Goal: Transaction & Acquisition: Obtain resource

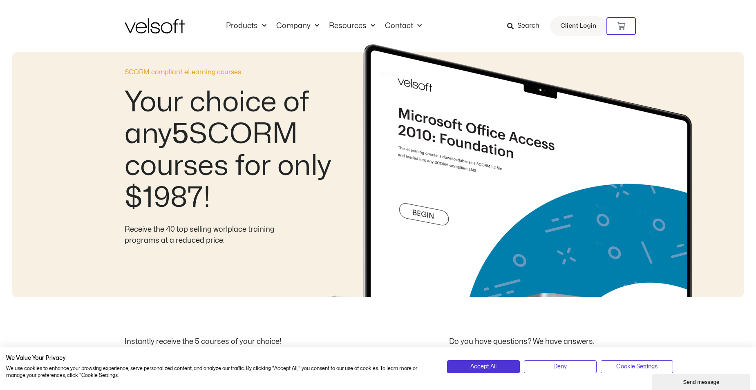
drag, startPoint x: 338, startPoint y: 109, endPoint x: 312, endPoint y: 98, distance: 28.5
click at [338, 109] on img at bounding box center [517, 170] width 418 height 253
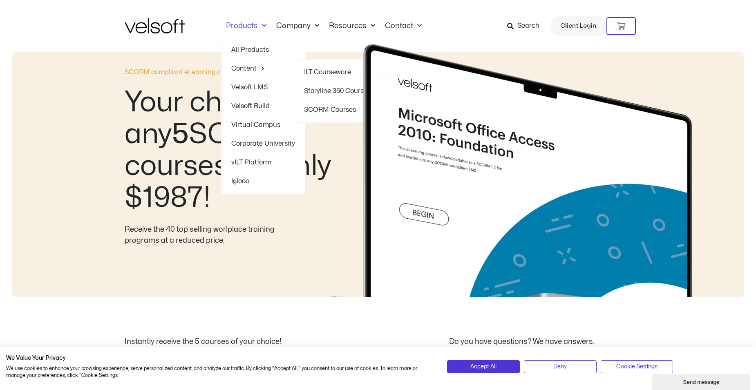
click at [248, 66] on link "Content" at bounding box center [263, 68] width 64 height 19
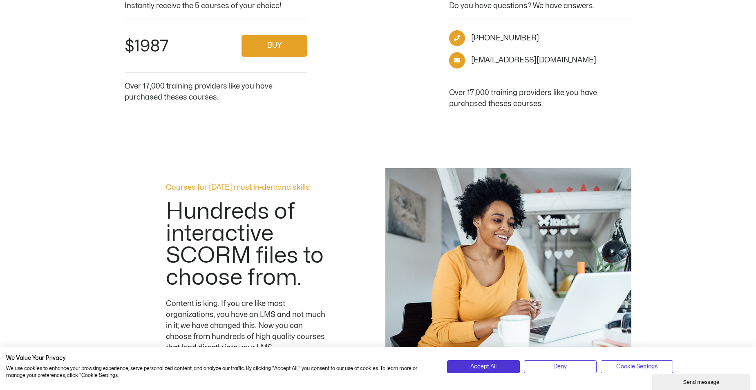
scroll to position [204, 0]
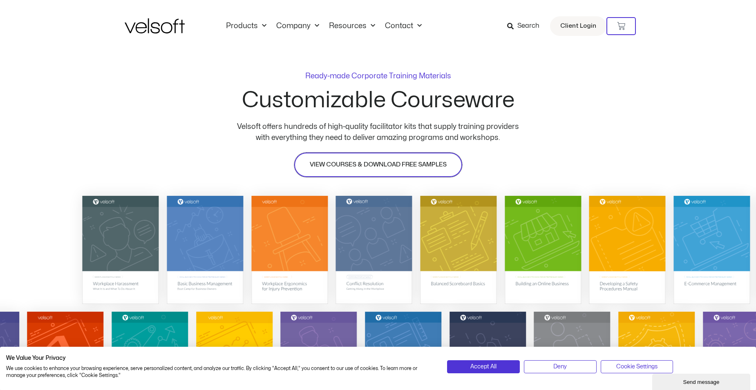
drag, startPoint x: 351, startPoint y: 165, endPoint x: 337, endPoint y: 361, distance: 196.2
click at [351, 165] on span "VIEW COURSES & DOWNLOAD FREE SAMPLES" at bounding box center [378, 165] width 137 height 10
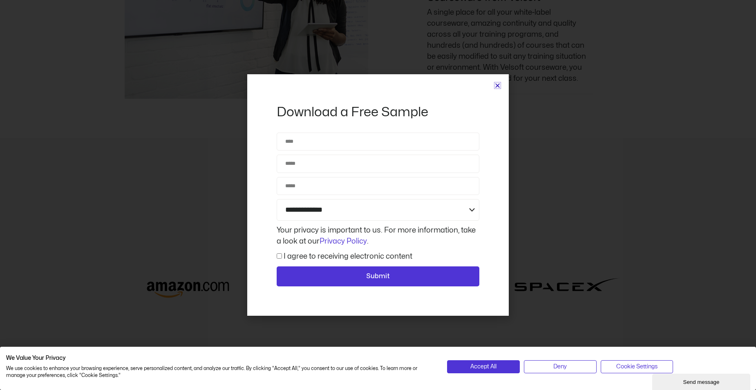
scroll to position [3509, 0]
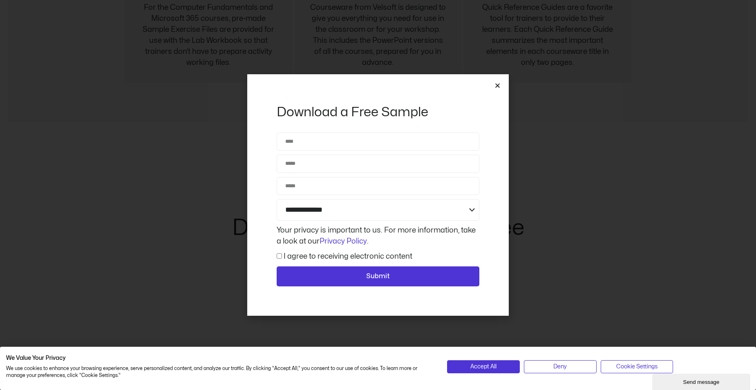
click at [500, 84] on icon "Close" at bounding box center [497, 86] width 6 height 6
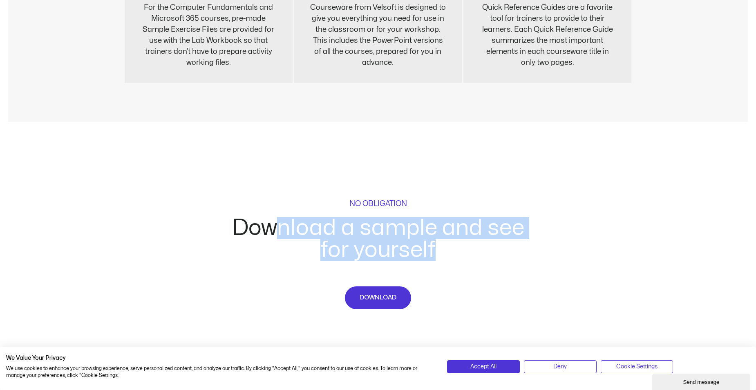
drag, startPoint x: 282, startPoint y: 234, endPoint x: 575, endPoint y: 274, distance: 295.5
click at [575, 274] on div "NO OBLIGATION Download a sample and see for yourself DOWNLOAD" at bounding box center [378, 275] width 756 height 229
click at [414, 247] on h2 "Download a sample and see for yourself" at bounding box center [378, 239] width 294 height 44
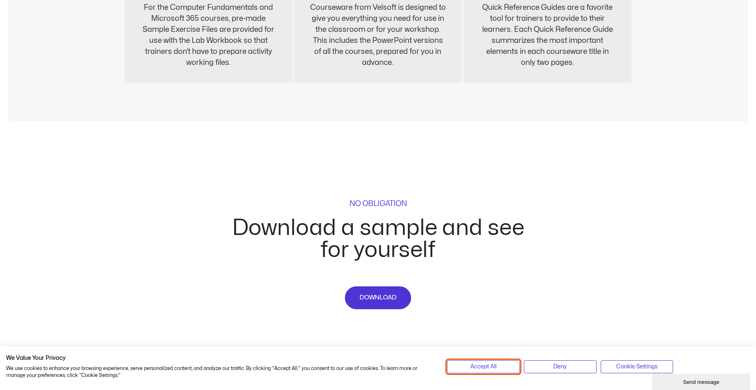
click at [486, 364] on span "Accept All" at bounding box center [483, 367] width 26 height 9
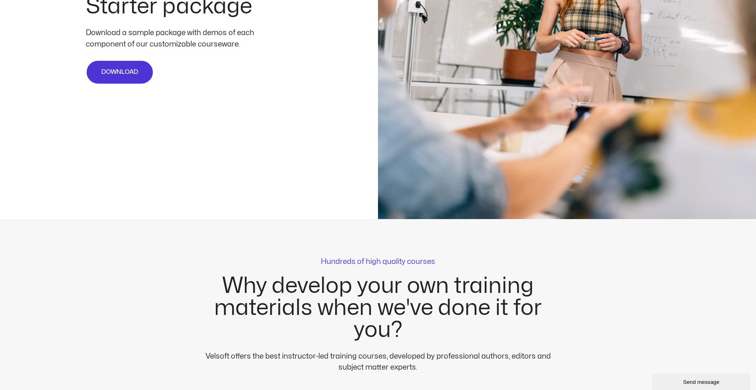
scroll to position [2120, 0]
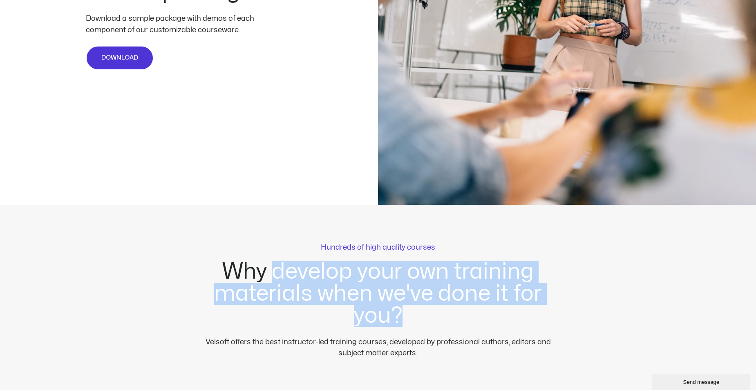
drag, startPoint x: 382, startPoint y: 300, endPoint x: 416, endPoint y: 323, distance: 40.8
click at [416, 323] on h2 "Why develop your own training materials when we've done it for you?" at bounding box center [378, 294] width 370 height 66
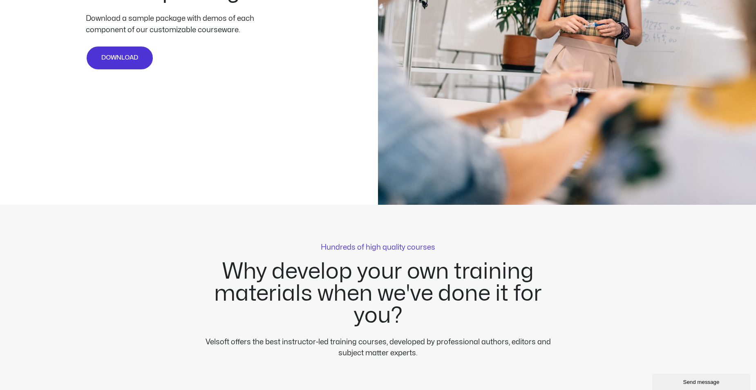
click at [313, 339] on p "Velsoft offers the best instructor-led training courses, developed by professio…" at bounding box center [378, 348] width 370 height 22
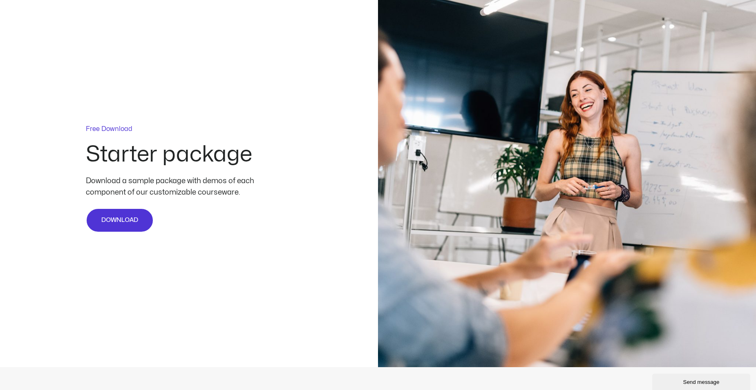
scroll to position [1956, 0]
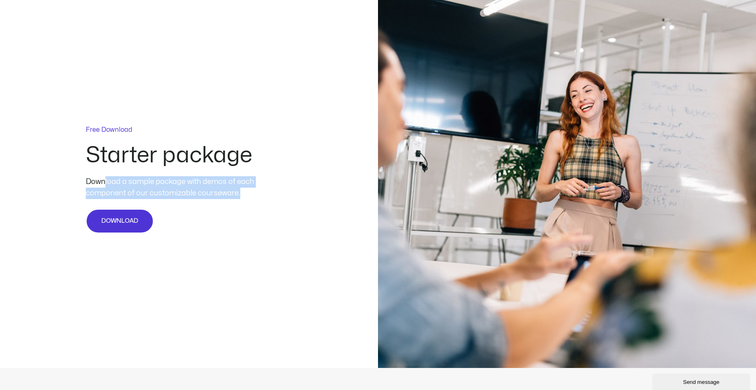
drag, startPoint x: 103, startPoint y: 188, endPoint x: 263, endPoint y: 205, distance: 161.4
click at [263, 205] on div "Download a sample package with demos of each component of our customizable cour…" at bounding box center [189, 192] width 207 height 33
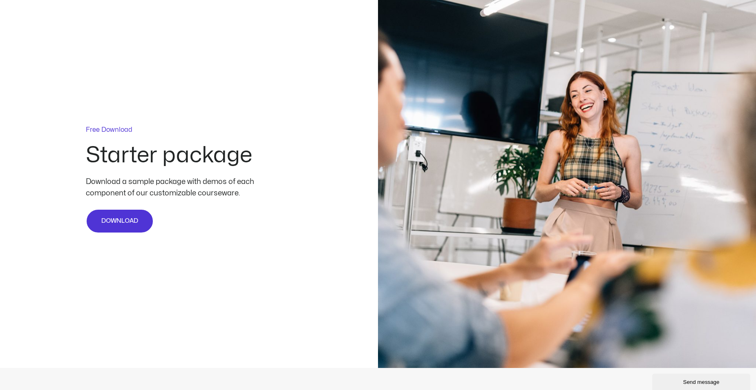
click at [218, 292] on div "Free Download Starter package Download a sample package with demos of each comp…" at bounding box center [378, 180] width 756 height 378
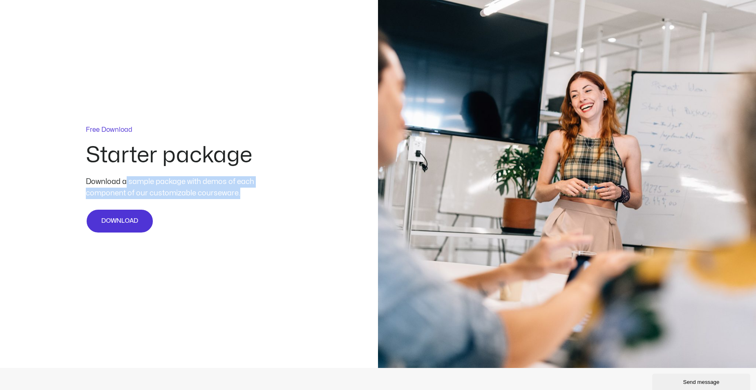
drag, startPoint x: 228, startPoint y: 192, endPoint x: 275, endPoint y: 196, distance: 47.6
click at [275, 196] on div "Download a sample package with demos of each component of our customizable cour…" at bounding box center [189, 187] width 207 height 23
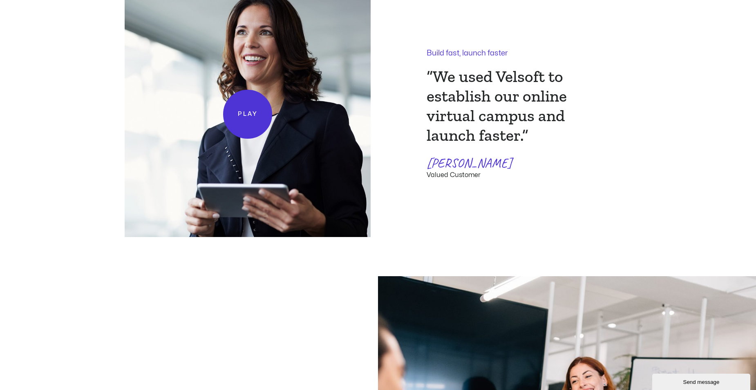
scroll to position [1875, 0]
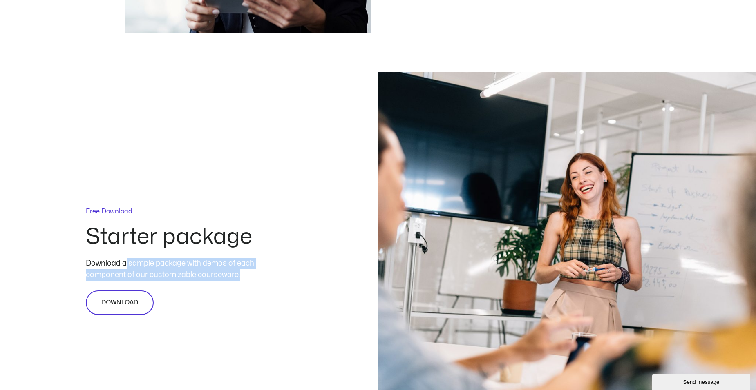
click at [120, 300] on span "DOWNLOAD" at bounding box center [119, 303] width 37 height 10
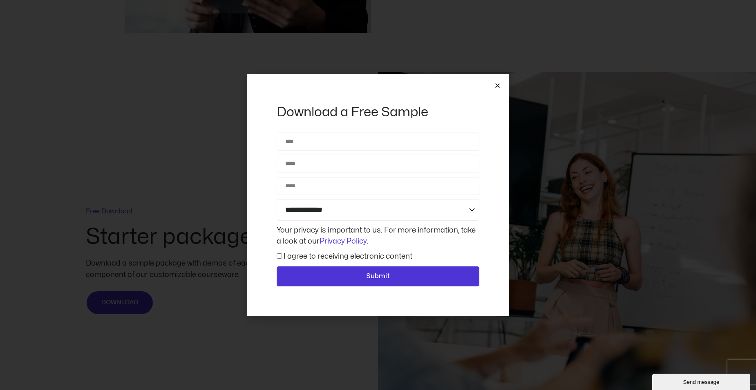
click at [206, 146] on div "**********" at bounding box center [378, 195] width 756 height 390
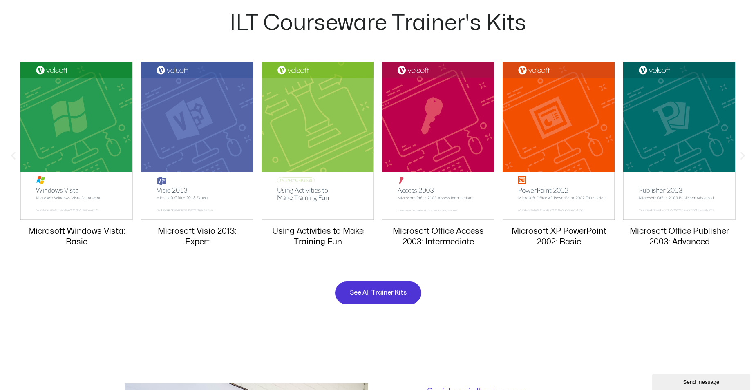
scroll to position [817, 0]
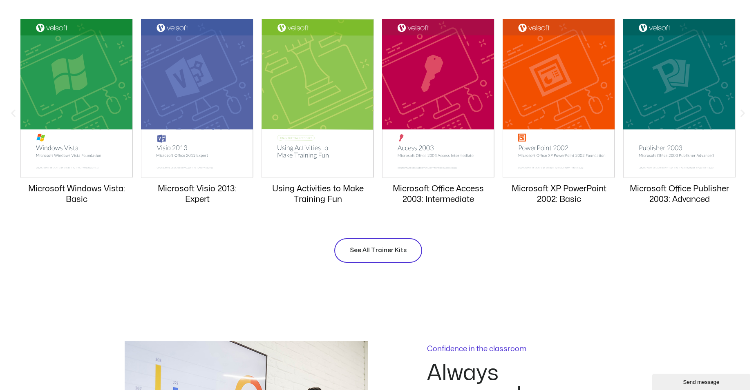
click at [393, 256] on link "See All Trainer Kits" at bounding box center [378, 251] width 88 height 25
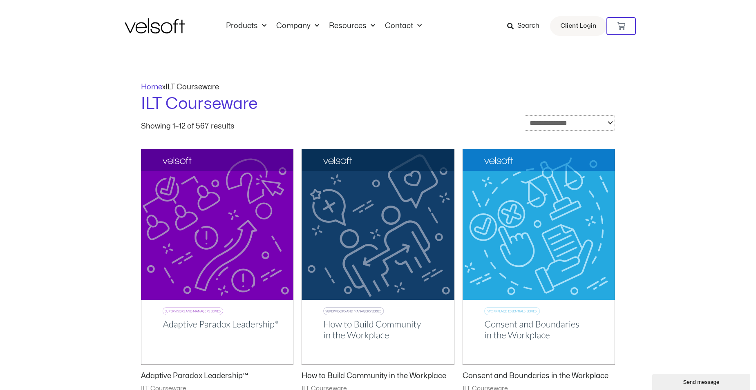
click at [549, 124] on select "**********" at bounding box center [569, 123] width 91 height 15
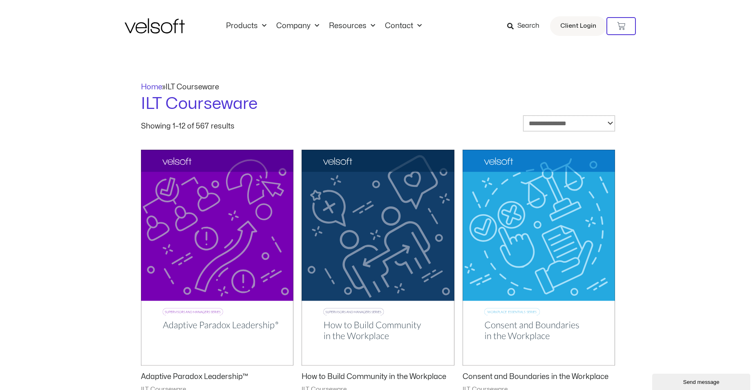
select select "**********"
click at [523, 116] on select "**********" at bounding box center [569, 124] width 92 height 16
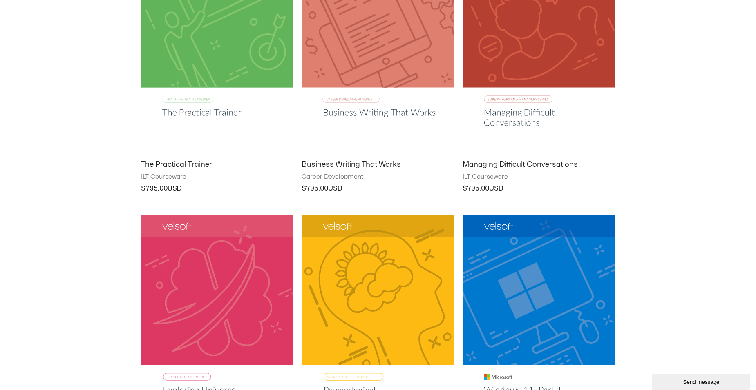
scroll to position [939, 0]
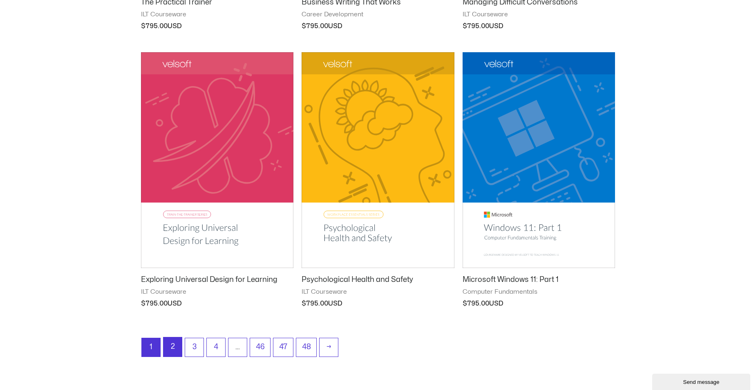
click at [171, 346] on link "2" at bounding box center [172, 347] width 18 height 19
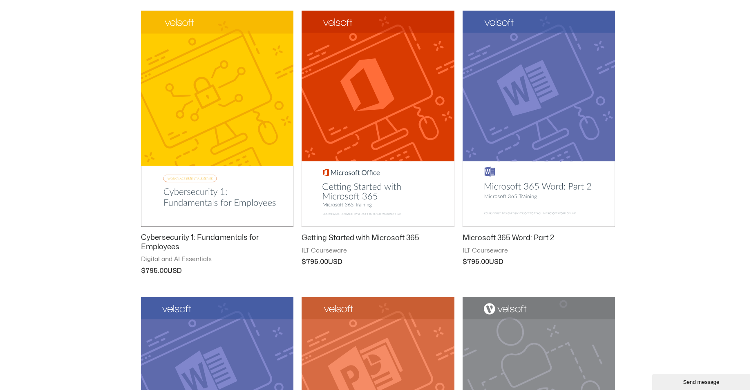
scroll to position [694, 0]
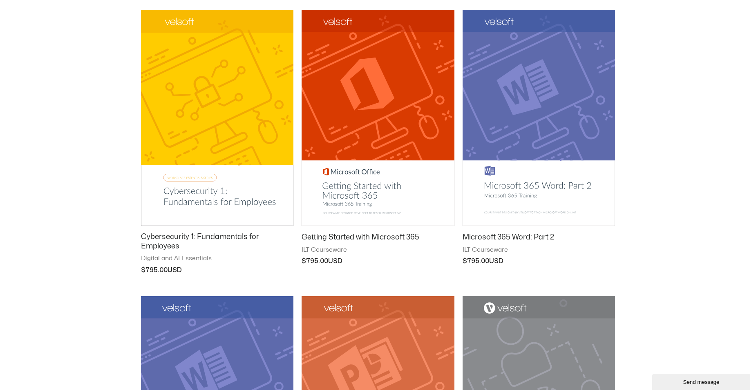
click at [240, 185] on img at bounding box center [217, 118] width 152 height 216
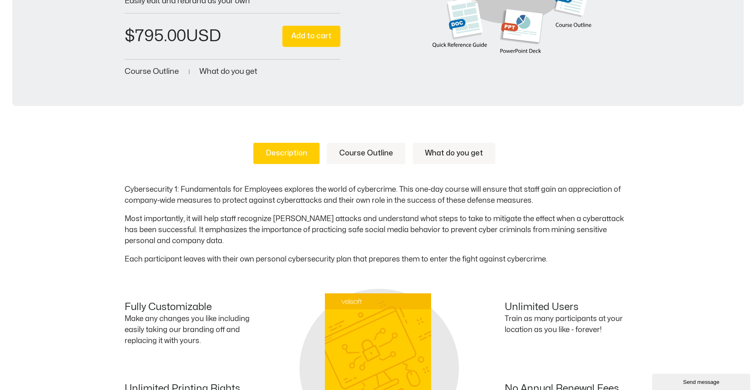
scroll to position [87, 0]
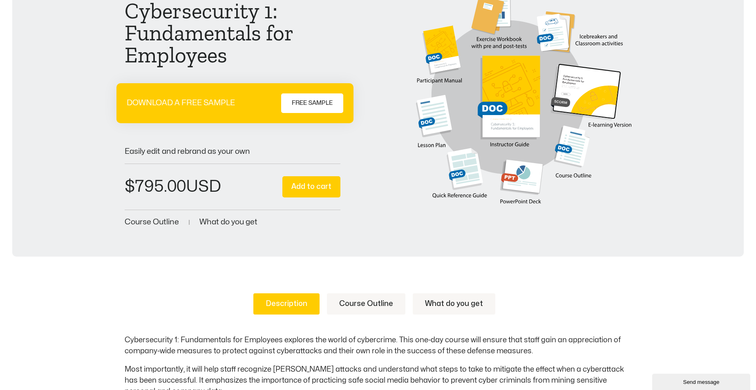
click at [359, 300] on link "Course Outline" at bounding box center [366, 304] width 78 height 21
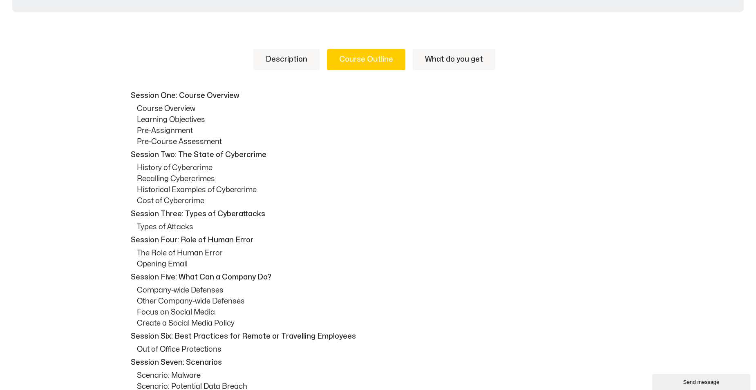
scroll to position [332, 0]
drag, startPoint x: 251, startPoint y: 161, endPoint x: 263, endPoint y: 157, distance: 12.3
click at [263, 157] on p "Session Two: The State of Cybercrime" at bounding box center [380, 154] width 498 height 11
drag, startPoint x: 263, startPoint y: 157, endPoint x: 184, endPoint y: 219, distance: 100.2
click at [200, 221] on p "Types of Attacks" at bounding box center [384, 226] width 494 height 11
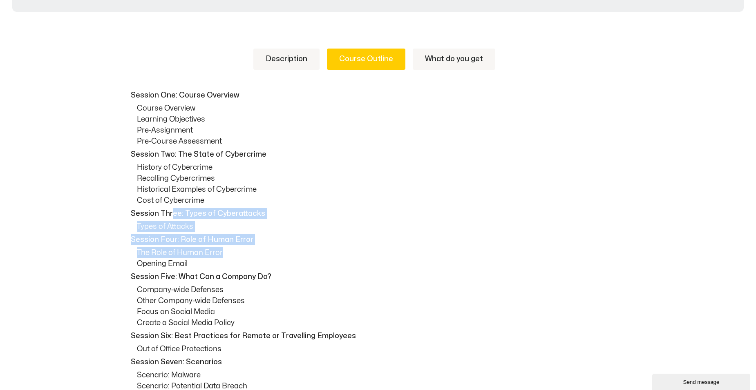
drag, startPoint x: 173, startPoint y: 214, endPoint x: 333, endPoint y: 247, distance: 162.9
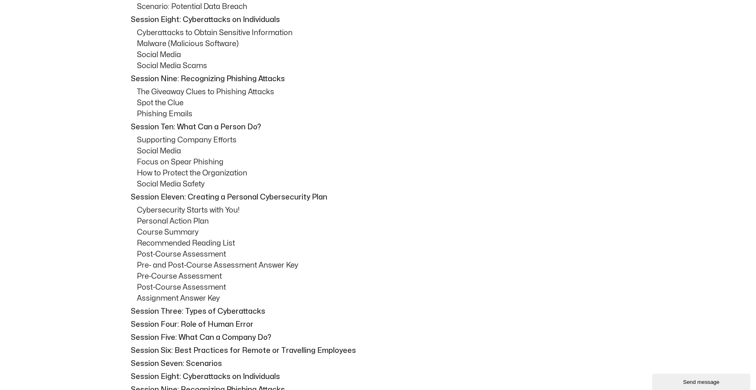
scroll to position [705, 0]
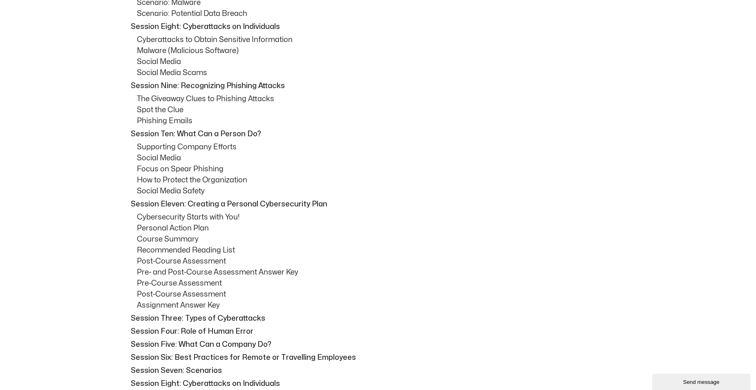
click at [87, 206] on div "Description Course Outline What do you get Cybersecurity 1: Fundamentals for Em…" at bounding box center [378, 163] width 756 height 1025
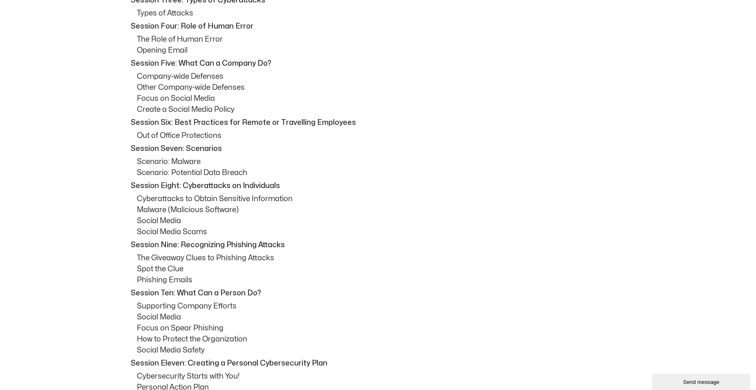
scroll to position [542, 0]
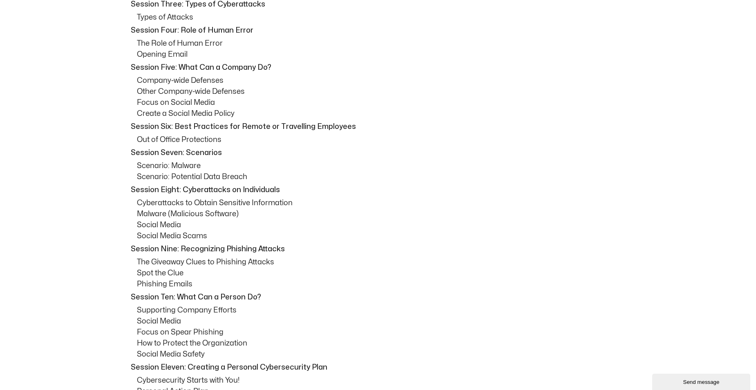
click at [462, 134] on div "Session One: Course Overview Course Overview Learning Objectives Pre-Assignment…" at bounding box center [378, 229] width 506 height 699
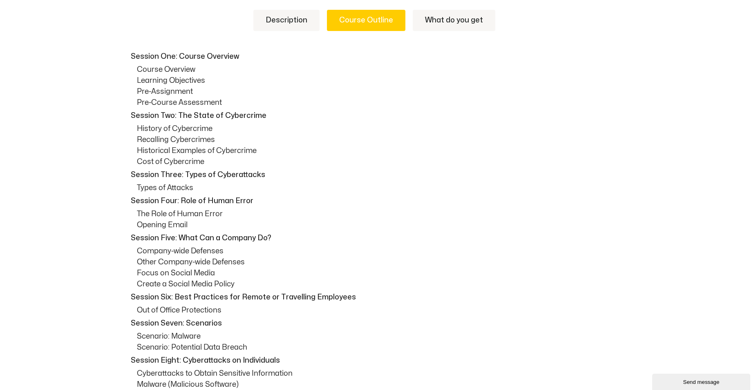
scroll to position [501, 0]
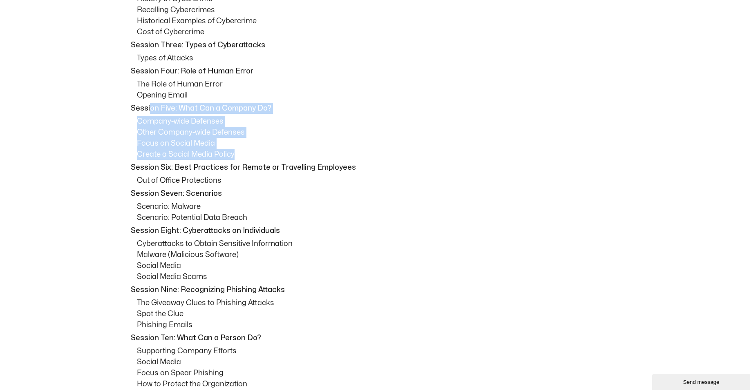
drag, startPoint x: 192, startPoint y: 109, endPoint x: 282, endPoint y: 152, distance: 99.0
click at [282, 152] on div "Session One: Course Overview Course Overview Learning Objectives Pre-Assignment…" at bounding box center [378, 270] width 506 height 699
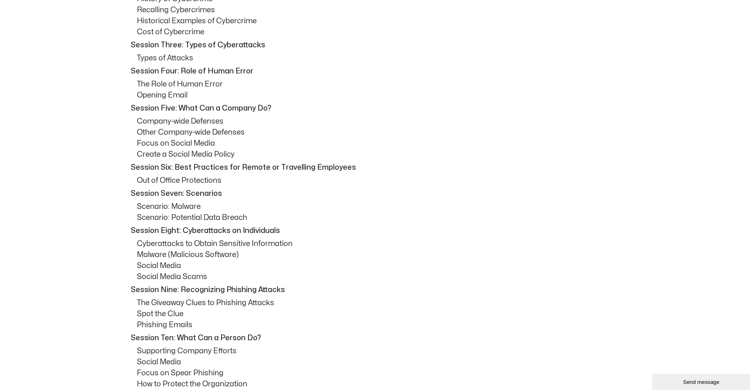
drag, startPoint x: 282, startPoint y: 152, endPoint x: 248, endPoint y: 210, distance: 67.5
click at [249, 211] on p "Scenario: Malware" at bounding box center [384, 206] width 494 height 11
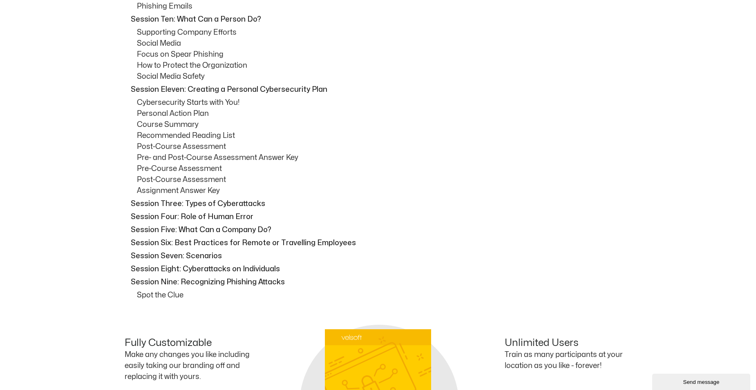
scroll to position [787, 0]
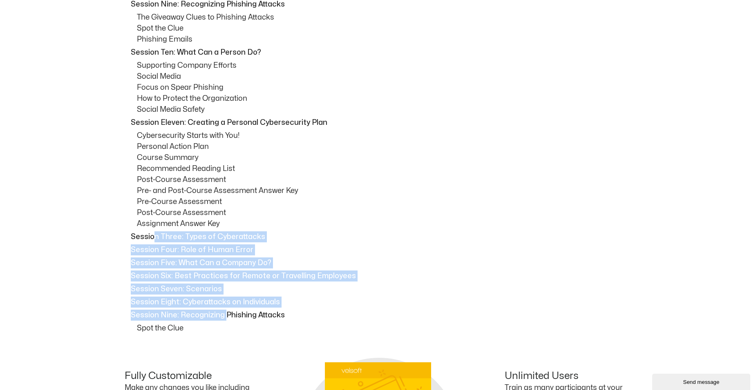
drag, startPoint x: 154, startPoint y: 233, endPoint x: 225, endPoint y: 312, distance: 105.9
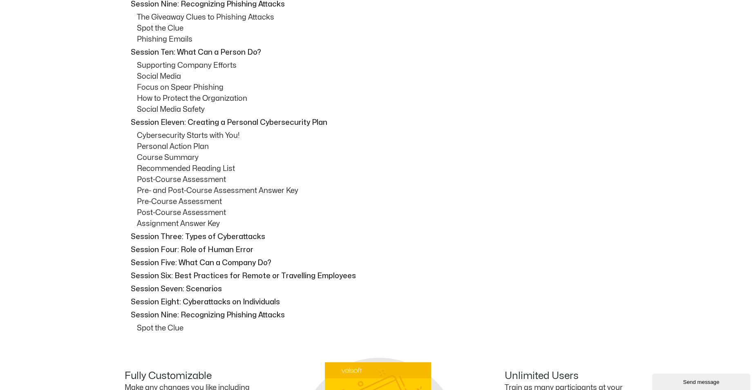
click at [178, 152] on p "Personal Action Plan" at bounding box center [384, 146] width 494 height 11
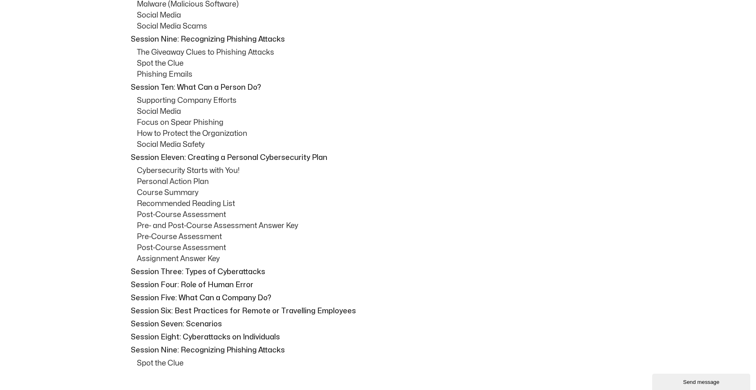
scroll to position [828, 0]
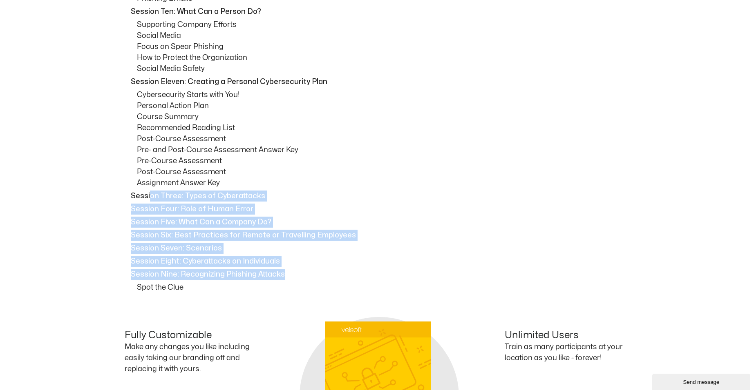
drag, startPoint x: 150, startPoint y: 194, endPoint x: 295, endPoint y: 275, distance: 166.4
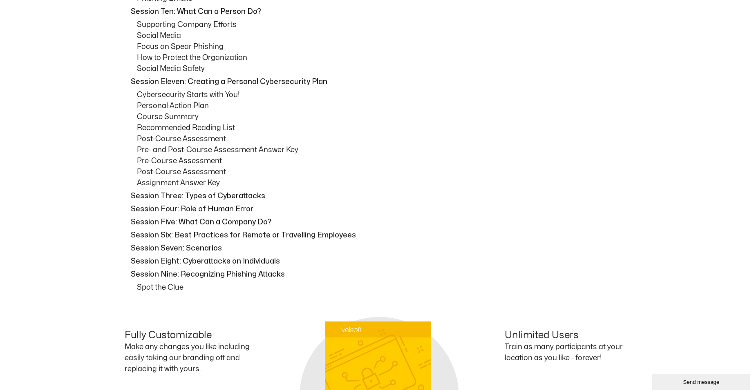
drag, startPoint x: 295, startPoint y: 275, endPoint x: 224, endPoint y: 282, distance: 71.8
click at [224, 282] on p "Spot the Clue" at bounding box center [384, 287] width 494 height 11
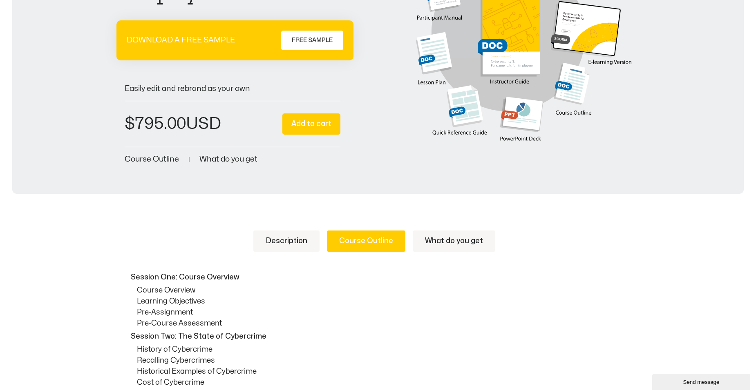
scroll to position [0, 0]
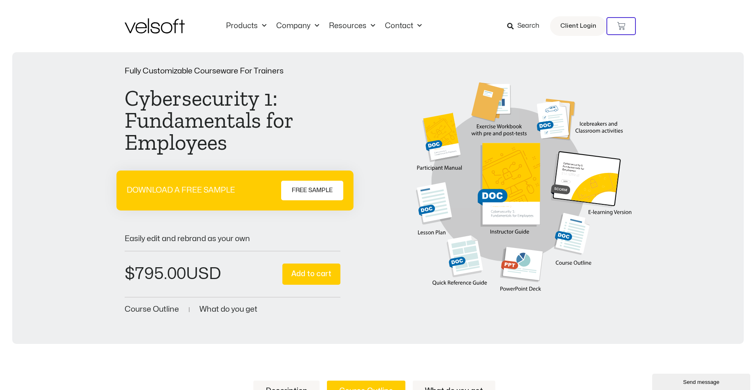
click at [321, 196] on link "FREE SAMPLE" at bounding box center [312, 191] width 62 height 20
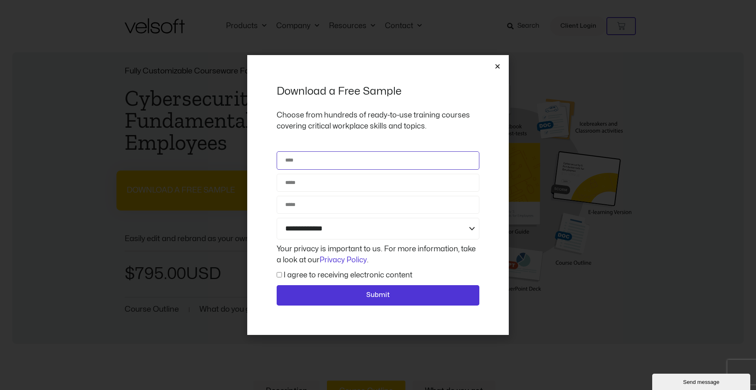
click at [322, 154] on input "Name" at bounding box center [378, 161] width 203 height 18
drag, startPoint x: 495, startPoint y: 64, endPoint x: 482, endPoint y: 72, distance: 15.3
click at [495, 64] on icon "Close" at bounding box center [497, 66] width 6 height 6
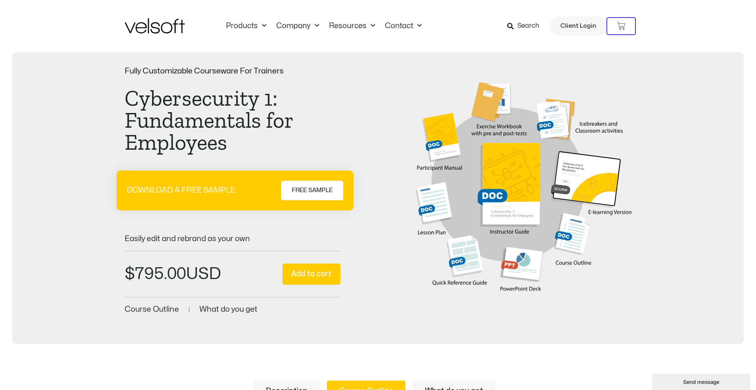
click at [56, 112] on div "Fully Customizable Courseware For Trainers Cybersecurity 1: Fundamentals for Em…" at bounding box center [377, 191] width 715 height 249
click at [167, 306] on span "Course Outline" at bounding box center [152, 310] width 54 height 8
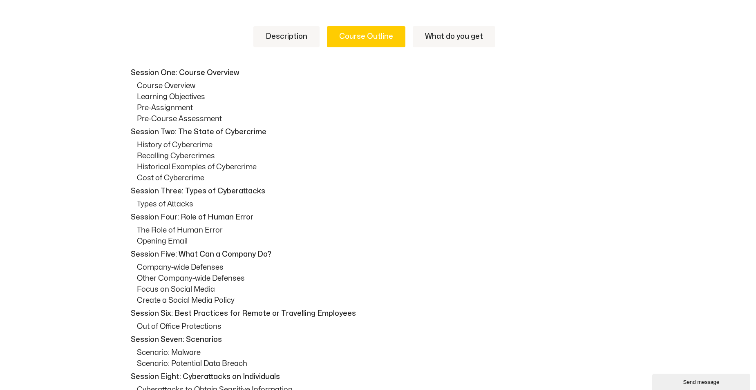
scroll to position [361, 0]
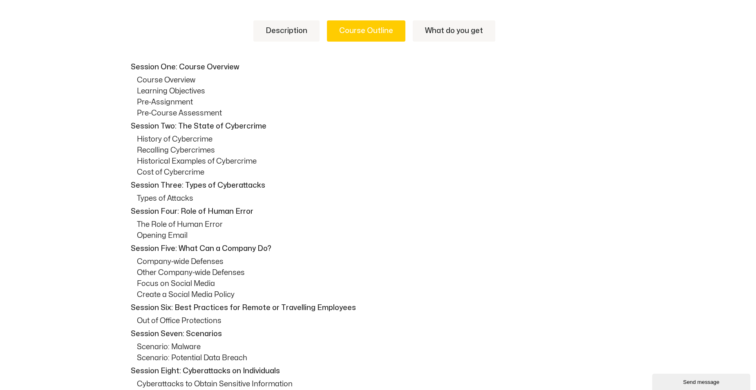
click at [469, 27] on link "What do you get" at bounding box center [454, 30] width 83 height 21
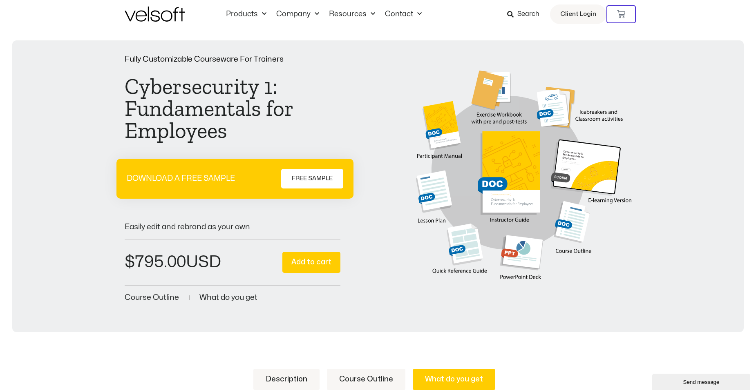
scroll to position [11, 0]
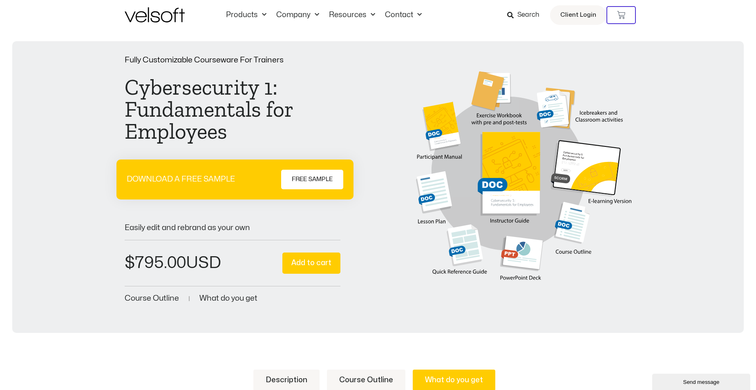
click at [313, 178] on span "FREE SAMPLE" at bounding box center [312, 180] width 41 height 10
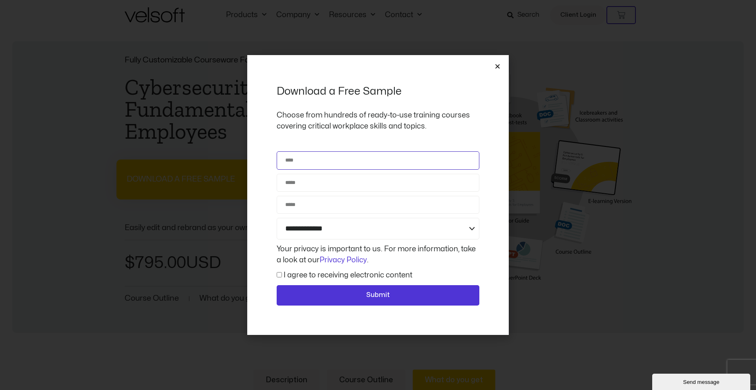
click at [375, 161] on input "Name" at bounding box center [378, 161] width 203 height 18
type input "**********"
click at [336, 150] on div "**********" at bounding box center [378, 195] width 203 height 280
click at [338, 156] on input "**********" at bounding box center [378, 161] width 203 height 18
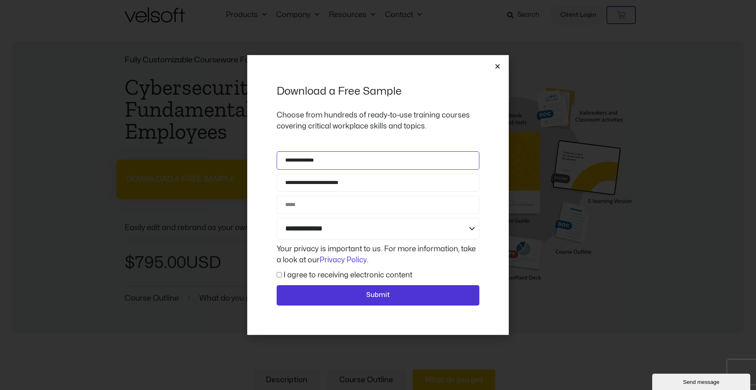
type input "**********"
click at [441, 118] on p "Choose from hundreds of ready-to-use training courses covering critical workpla…" at bounding box center [378, 121] width 203 height 22
click at [351, 207] on input "Phone" at bounding box center [378, 205] width 203 height 18
click at [339, 139] on div "Choose from hundreds of ready-to-use training courses covering critical workpla…" at bounding box center [378, 124] width 203 height 29
click at [339, 229] on select "**********" at bounding box center [378, 229] width 203 height 22
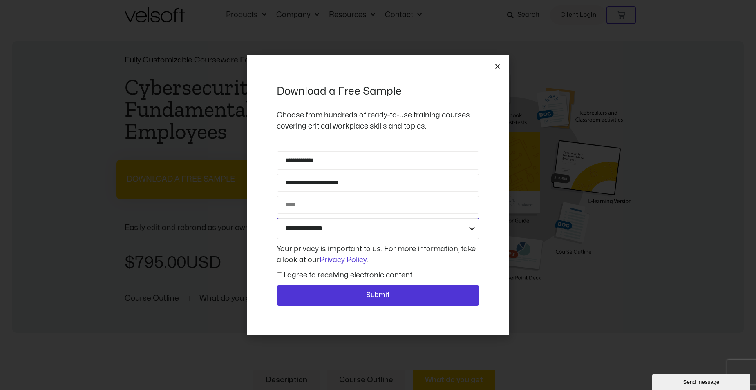
select select "**********"
click at [277, 218] on select "**********" at bounding box center [378, 229] width 203 height 22
drag, startPoint x: 375, startPoint y: 302, endPoint x: 375, endPoint y: 332, distance: 30.6
click at [375, 332] on div "**********" at bounding box center [378, 195] width 203 height 280
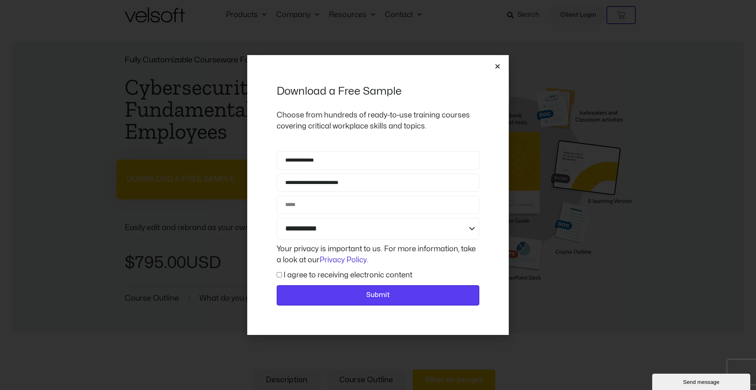
click at [365, 295] on span "Submit" at bounding box center [377, 295] width 181 height 11
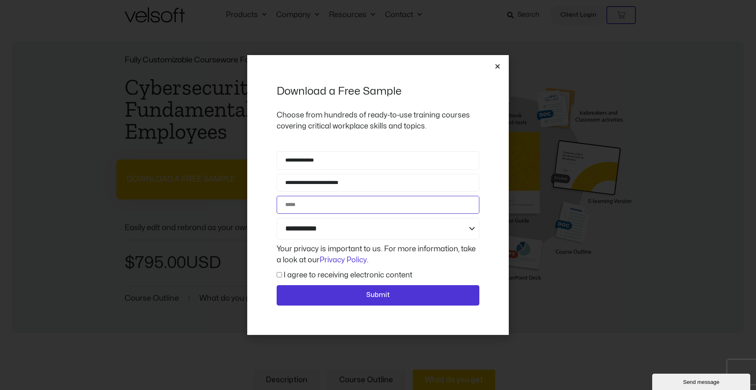
click at [312, 203] on input "Phone" at bounding box center [378, 205] width 203 height 18
drag, startPoint x: 321, startPoint y: 210, endPoint x: 316, endPoint y: 209, distance: 5.1
click at [316, 209] on input "**********" at bounding box center [378, 205] width 203 height 18
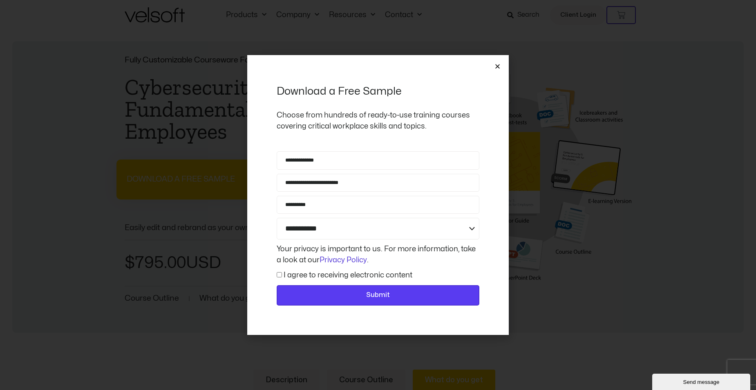
drag, startPoint x: 290, startPoint y: 327, endPoint x: 290, endPoint y: 302, distance: 25.3
click at [290, 319] on div "**********" at bounding box center [378, 195] width 203 height 280
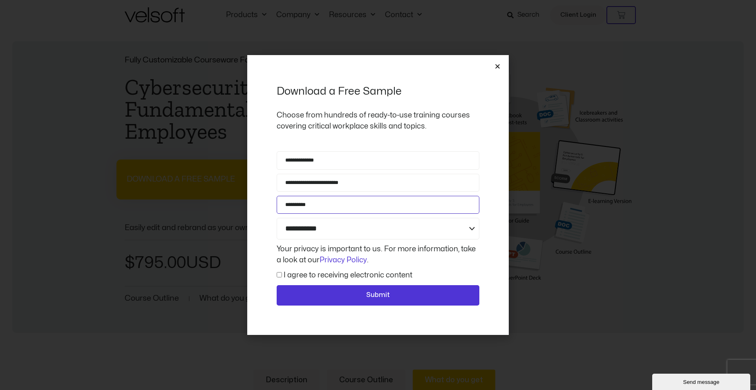
click at [286, 205] on input "**********" at bounding box center [378, 205] width 203 height 18
type input "**********"
click at [495, 64] on icon "Close" at bounding box center [497, 66] width 6 height 6
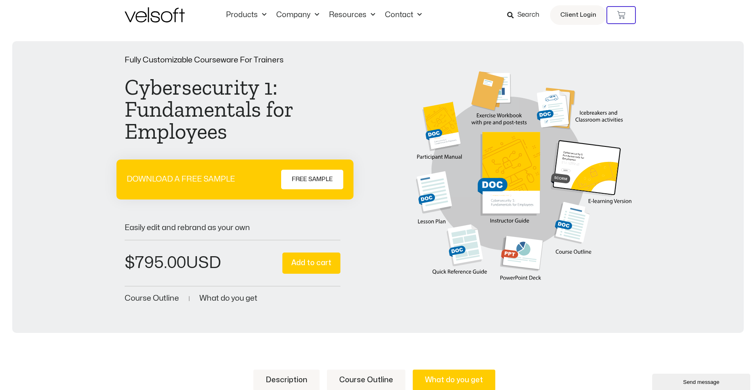
scroll to position [0, 0]
